Goal: Find specific page/section: Find specific page/section

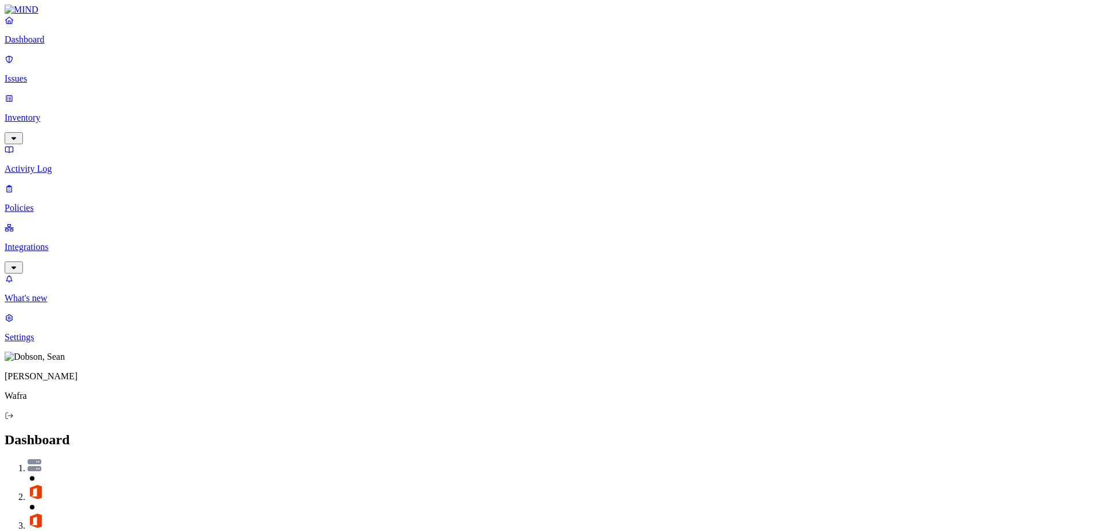
click at [14, 419] on icon at bounding box center [9, 415] width 9 height 7
click at [63, 113] on p "Inventory" at bounding box center [549, 118] width 1089 height 10
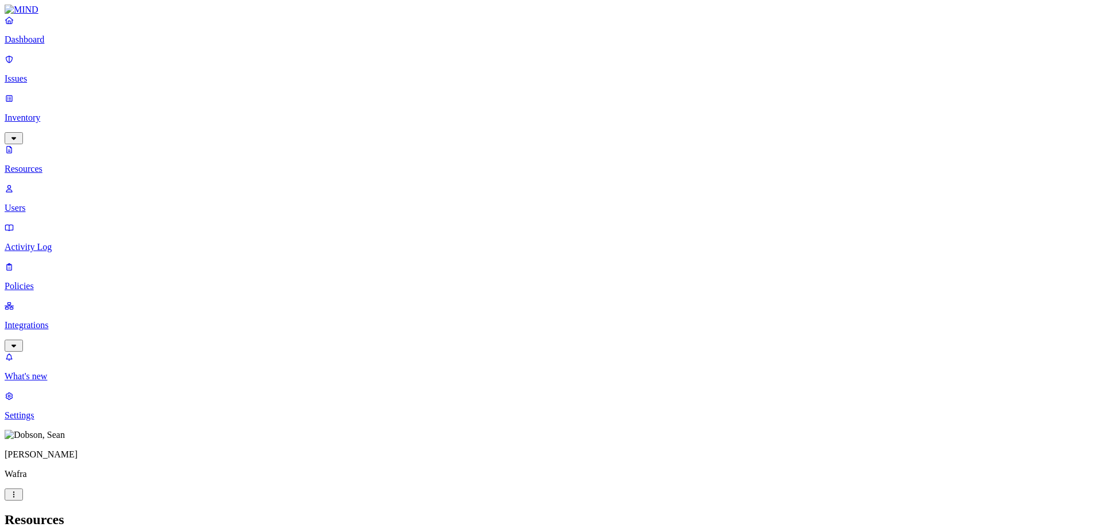
click at [64, 281] on p "Policies" at bounding box center [549, 286] width 1089 height 10
